Goal: Task Accomplishment & Management: Manage account settings

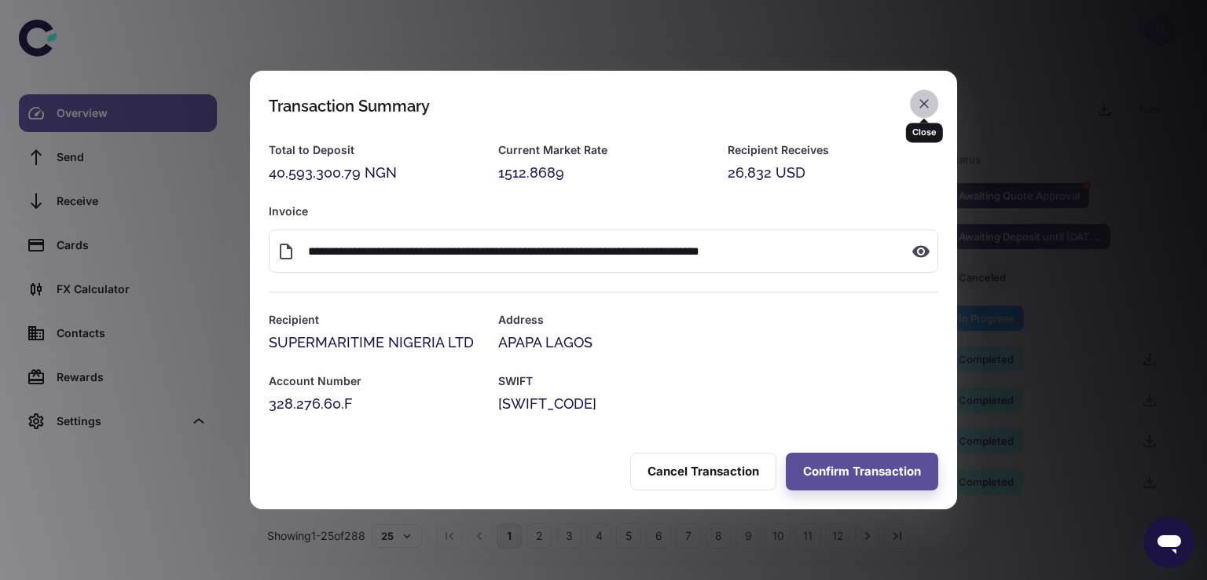
click at [921, 101] on icon "button" at bounding box center [923, 103] width 9 height 9
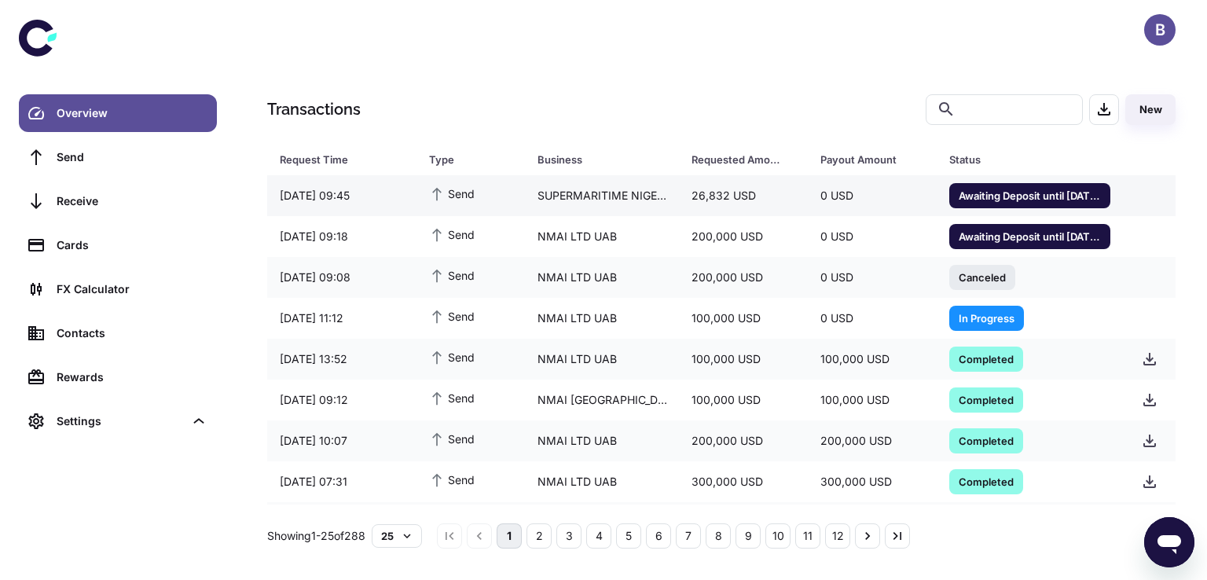
click at [1022, 192] on span "Awaiting Deposit until [DATE] 13:12" at bounding box center [1029, 195] width 161 height 16
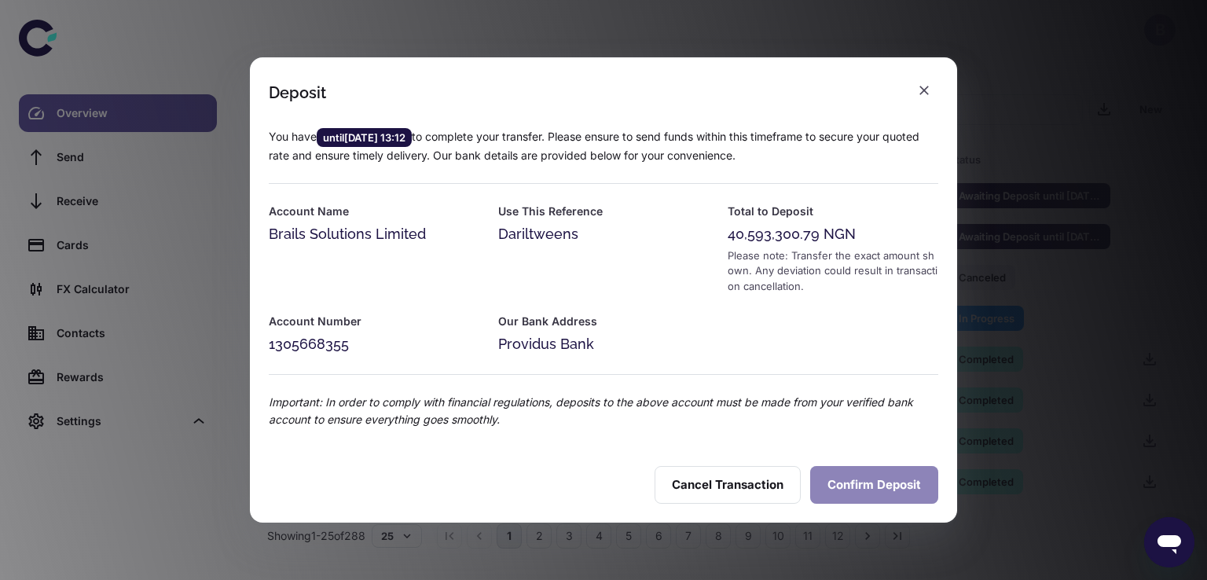
click at [864, 488] on button "Confirm Deposit" at bounding box center [874, 485] width 128 height 38
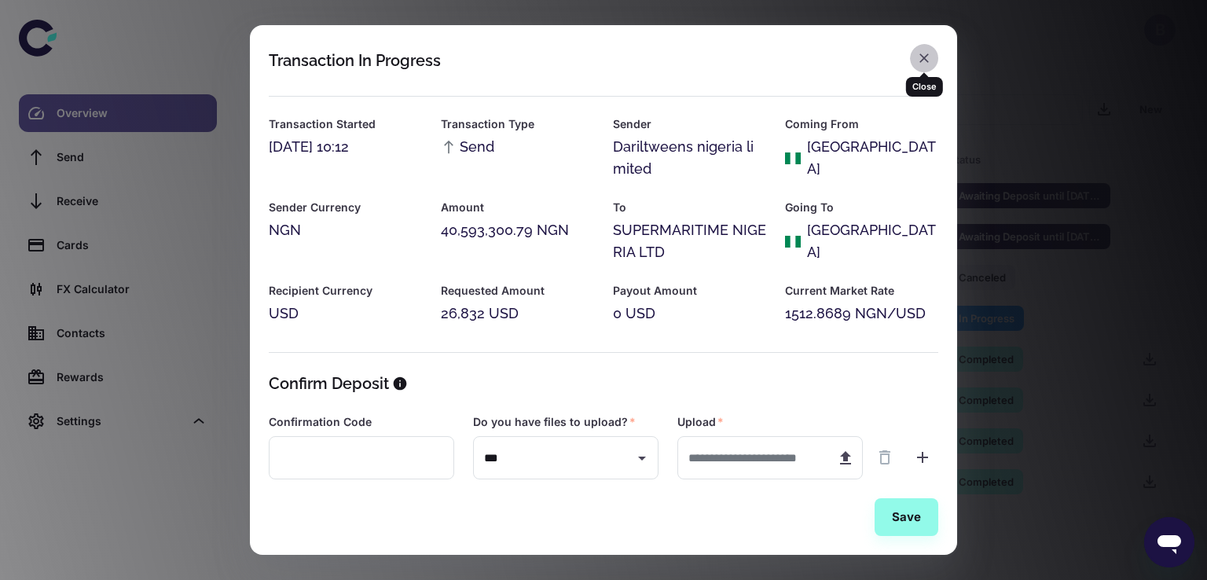
click at [923, 61] on icon "button" at bounding box center [924, 58] width 16 height 16
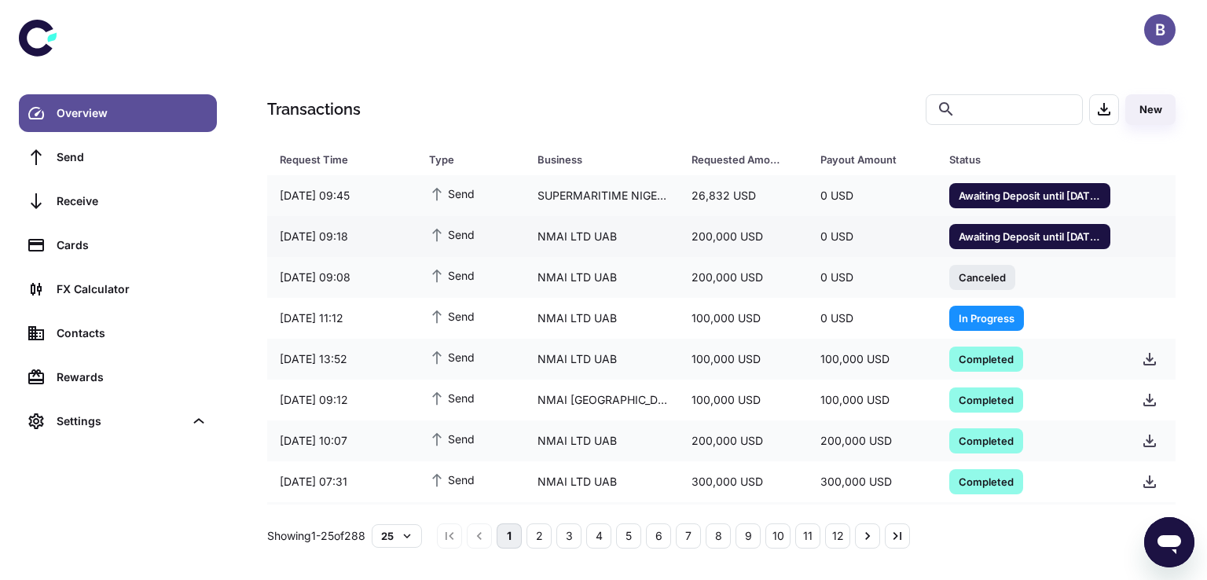
click at [1024, 228] on span "Awaiting Deposit until 08/09/2025 12:59" at bounding box center [1029, 236] width 161 height 16
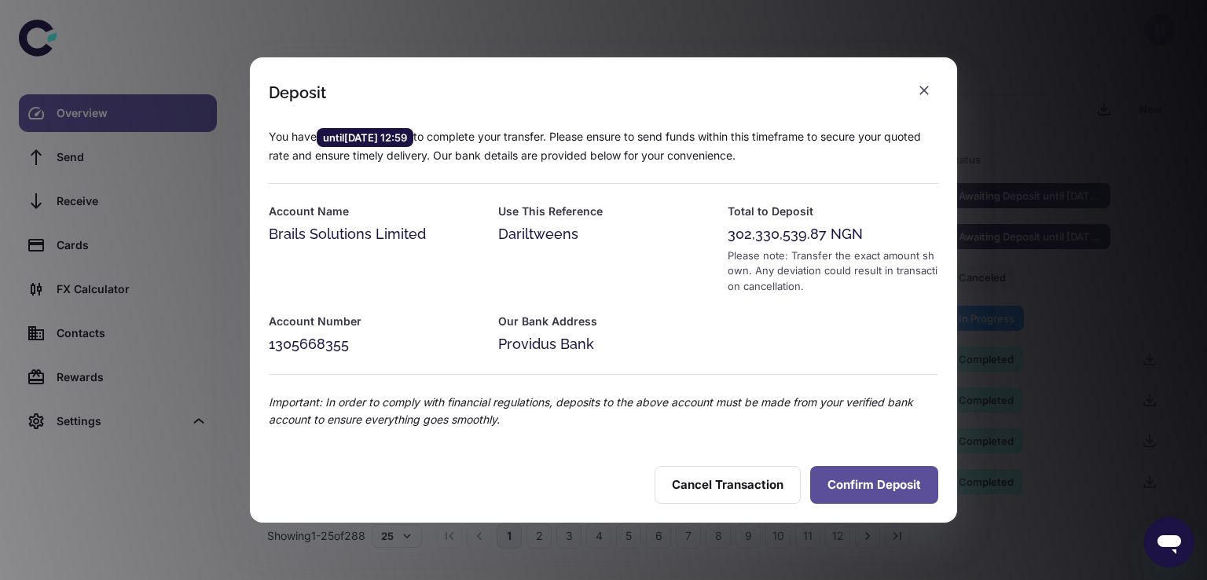
click at [864, 383] on div "Important: In order to comply with financial regulations, deposits to the above…" at bounding box center [594, 401] width 688 height 53
click at [848, 475] on button "Confirm Deposit" at bounding box center [874, 485] width 128 height 38
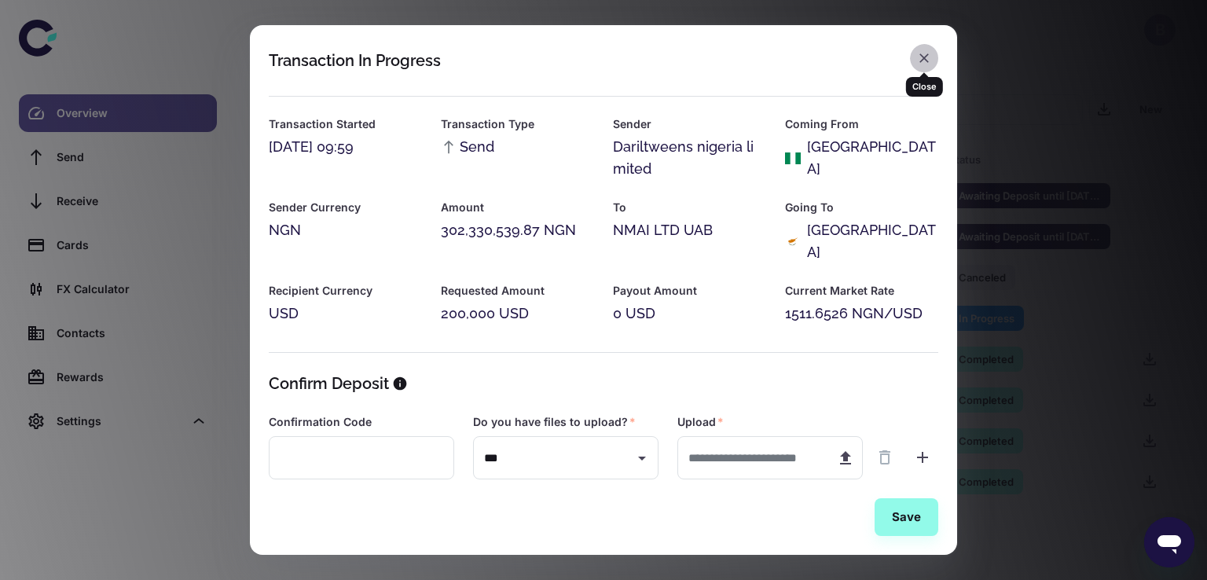
click at [927, 60] on icon "button" at bounding box center [924, 58] width 16 height 16
